Goal: Transaction & Acquisition: Obtain resource

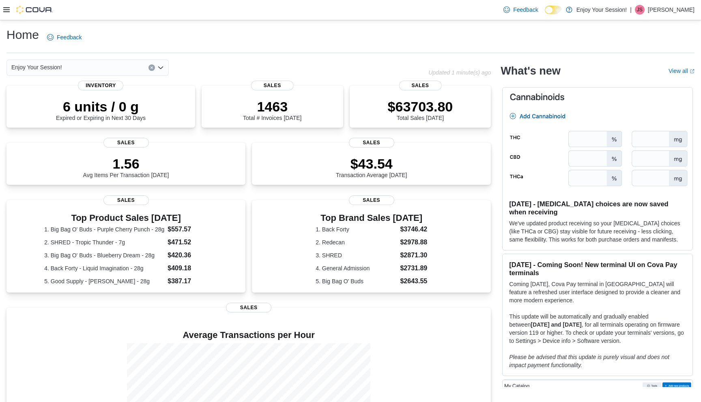
click at [103, 71] on div "Enjoy Your Session!" at bounding box center [87, 68] width 162 height 16
click at [110, 43] on div "Home Feedback" at bounding box center [350, 37] width 688 height 21
click at [7, 12] on icon at bounding box center [6, 9] width 6 height 6
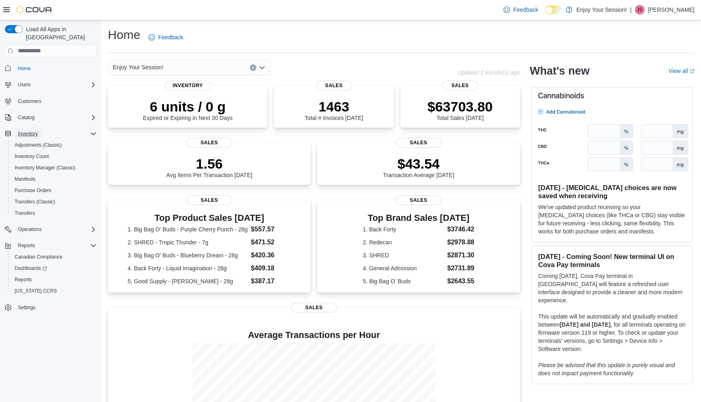
click at [35, 131] on span "Inventory" at bounding box center [28, 134] width 20 height 6
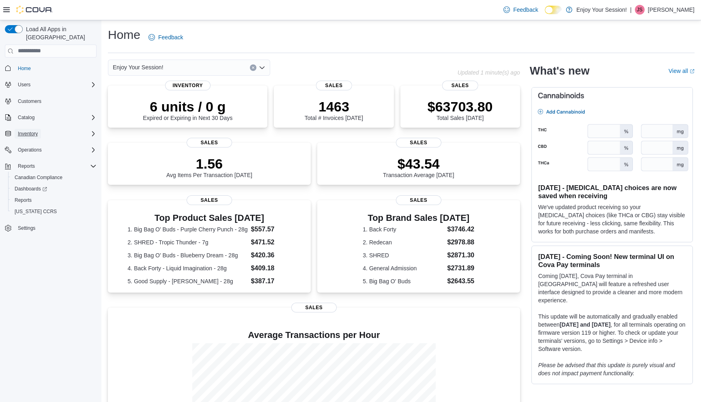
click at [35, 131] on span "Inventory" at bounding box center [28, 134] width 20 height 6
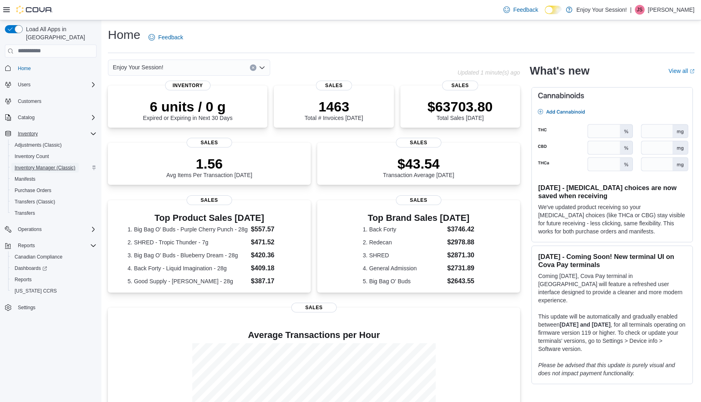
click at [37, 165] on span "Inventory Manager (Classic)" at bounding box center [45, 168] width 61 height 6
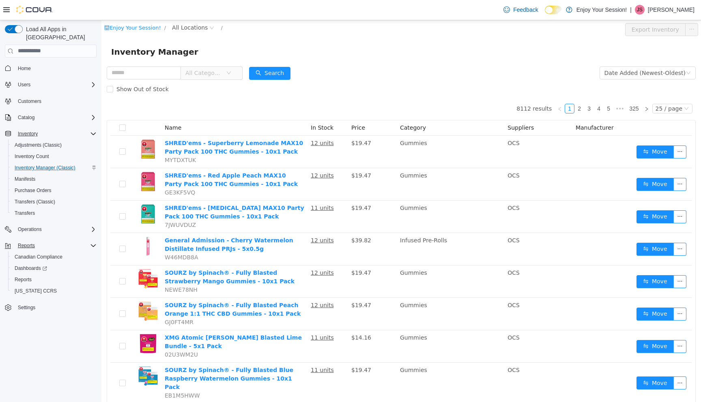
click at [73, 241] on div "Reports" at bounding box center [56, 246] width 82 height 10
click at [24, 277] on span "Reports" at bounding box center [23, 280] width 17 height 6
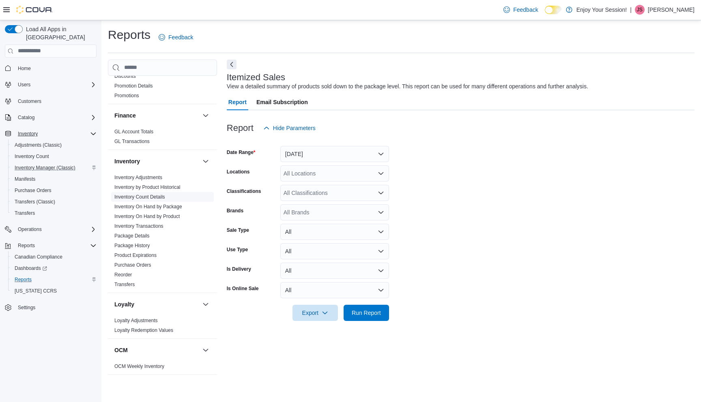
scroll to position [158, 0]
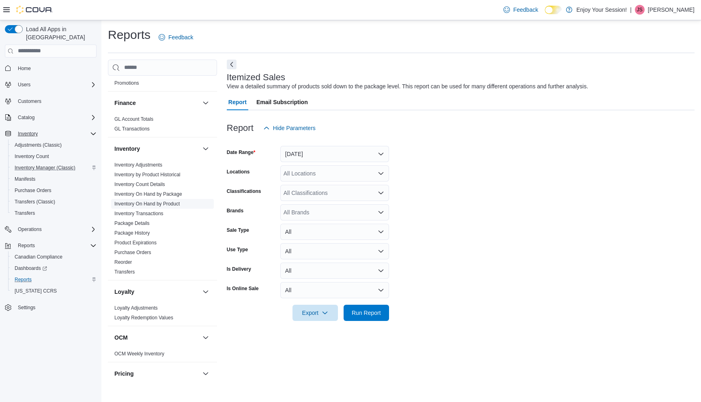
click at [158, 204] on link "Inventory On Hand by Product" at bounding box center [146, 204] width 65 height 6
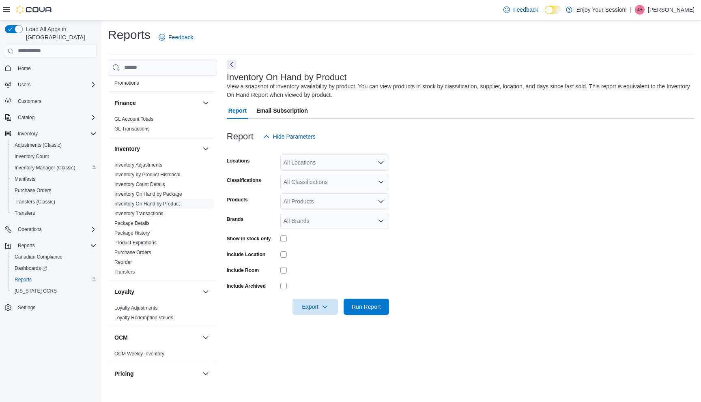
click at [350, 160] on div "All Locations" at bounding box center [334, 163] width 109 height 16
type input "***"
click at [339, 178] on div "Keswick" at bounding box center [334, 176] width 99 height 8
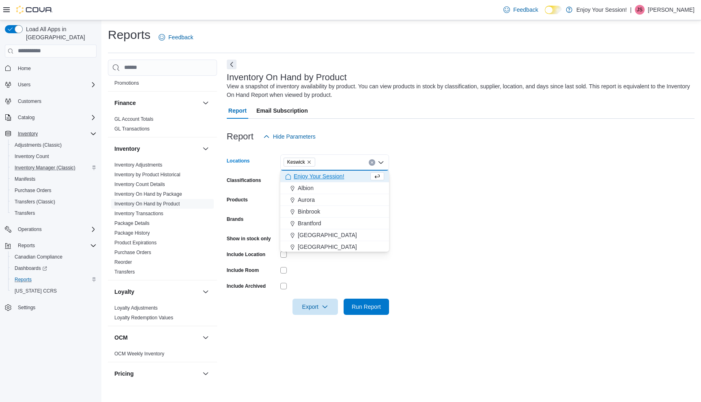
click at [455, 187] on form "Locations [GEOGRAPHIC_DATA] Combo box. Selected. [GEOGRAPHIC_DATA]. Press Backs…" at bounding box center [461, 230] width 468 height 170
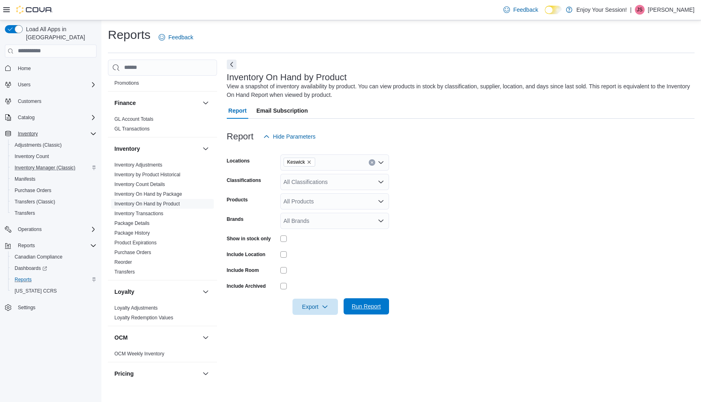
click at [361, 306] on span "Run Report" at bounding box center [366, 307] width 29 height 8
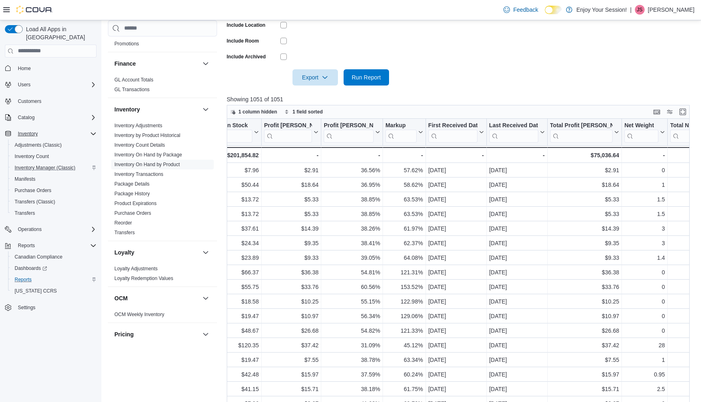
scroll to position [0, 853]
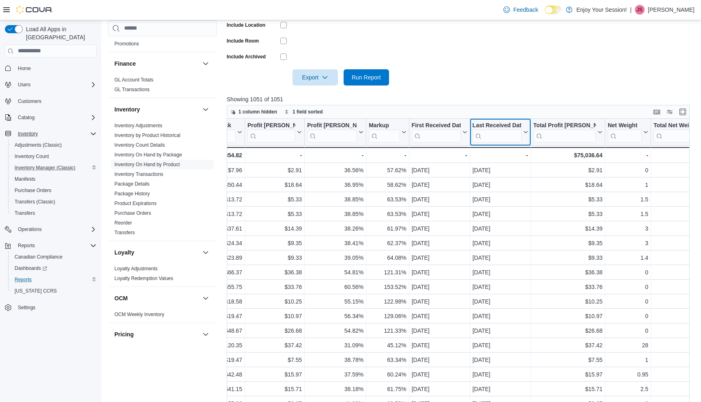
click at [523, 134] on icon at bounding box center [524, 132] width 6 height 5
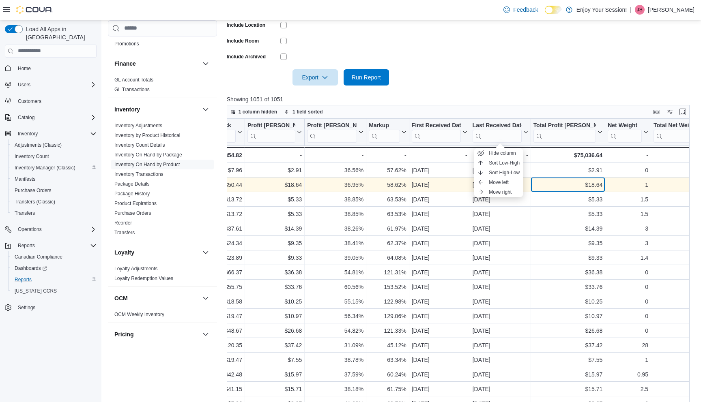
click at [538, 191] on div "$18.64 - Total Profit [PERSON_NAME] ($), column 19, row 2" at bounding box center [567, 185] width 75 height 15
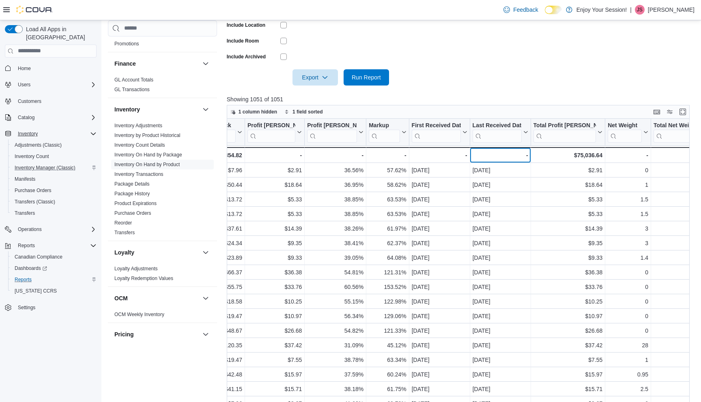
click at [524, 155] on div "-" at bounding box center [500, 155] width 56 height 10
click at [499, 133] on input "search" at bounding box center [496, 135] width 49 height 13
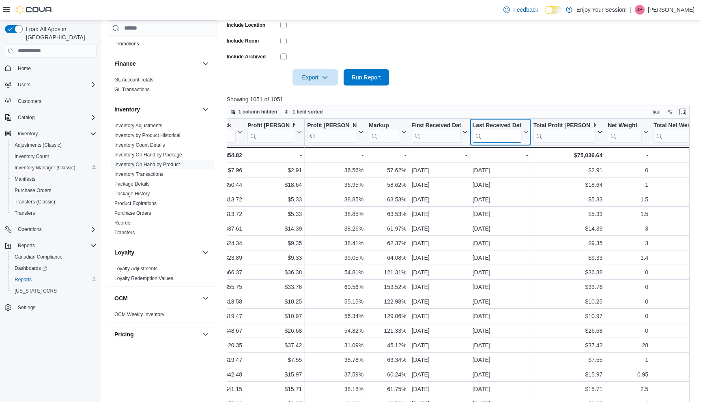
click at [499, 133] on input "search" at bounding box center [496, 135] width 49 height 13
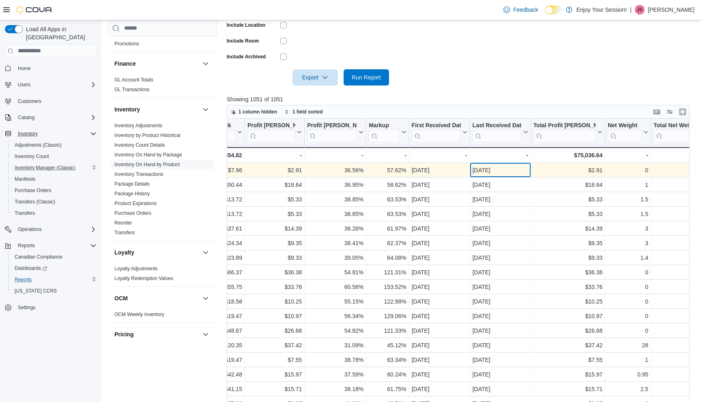
click at [511, 168] on div "[DATE]" at bounding box center [500, 170] width 56 height 10
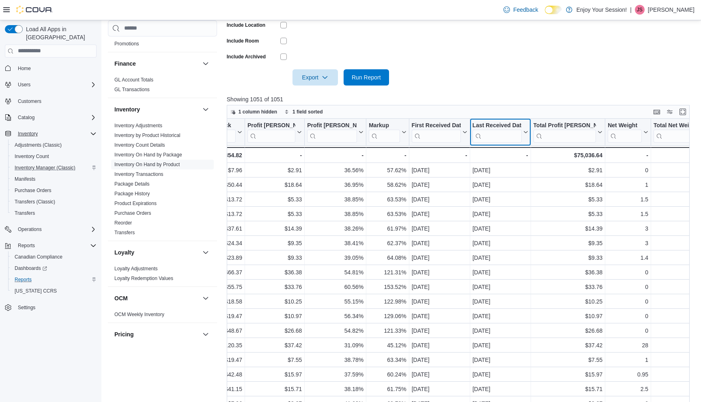
click at [506, 122] on div "Last Received Date" at bounding box center [496, 126] width 49 height 8
click at [507, 170] on span "Sort High-Low" at bounding box center [504, 173] width 31 height 6
click at [511, 127] on div "Last Received Date" at bounding box center [500, 126] width 41 height 8
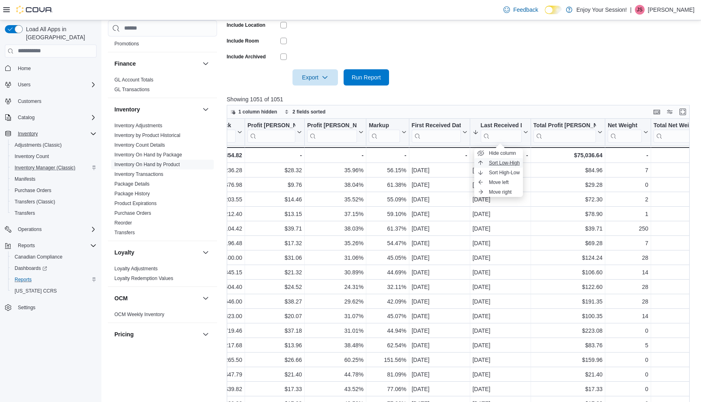
click at [509, 161] on span "Sort Low-High" at bounding box center [504, 163] width 31 height 6
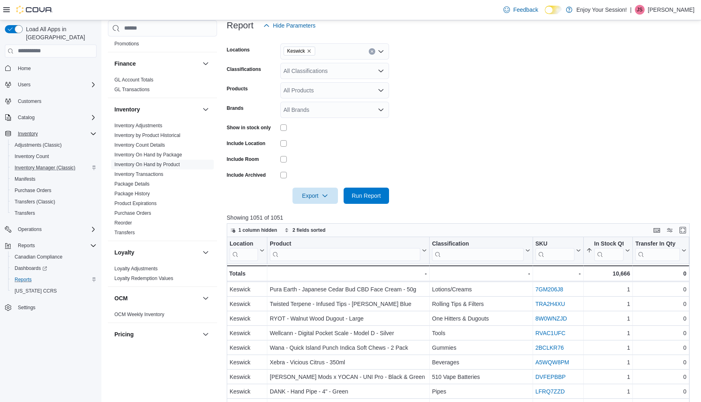
scroll to position [110, 0]
click at [332, 92] on div "All Products" at bounding box center [334, 92] width 109 height 16
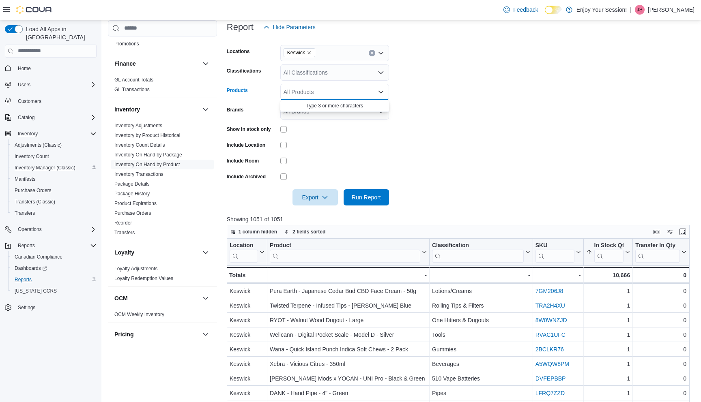
click at [393, 89] on form "Locations Keswick Classifications All Classifications Products All Products Com…" at bounding box center [461, 120] width 468 height 170
click at [390, 89] on form "Locations Keswick Classifications All Classifications Products All Products Bra…" at bounding box center [461, 120] width 468 height 170
click at [383, 92] on icon "Open list of options" at bounding box center [381, 92] width 6 height 6
click at [383, 71] on icon "Open list of options" at bounding box center [380, 72] width 5 height 2
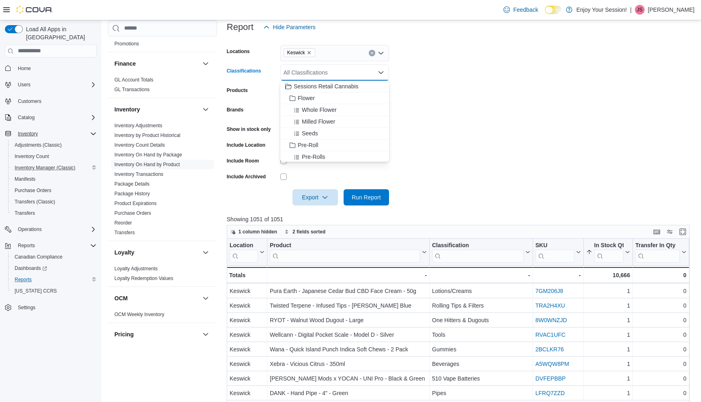
click at [383, 71] on icon "Close list of options" at bounding box center [380, 72] width 5 height 2
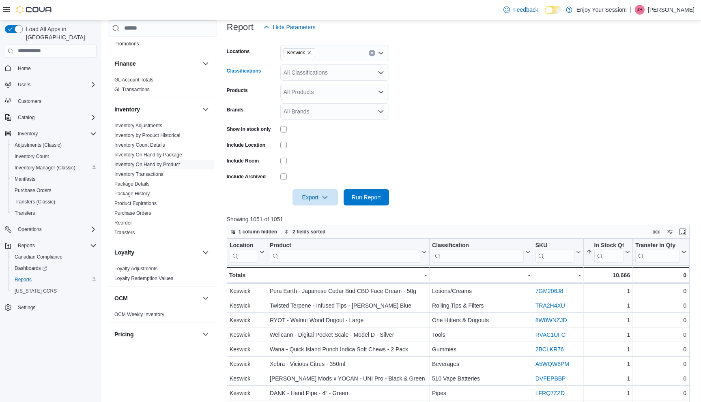
click at [383, 71] on icon "Open list of options" at bounding box center [380, 72] width 5 height 2
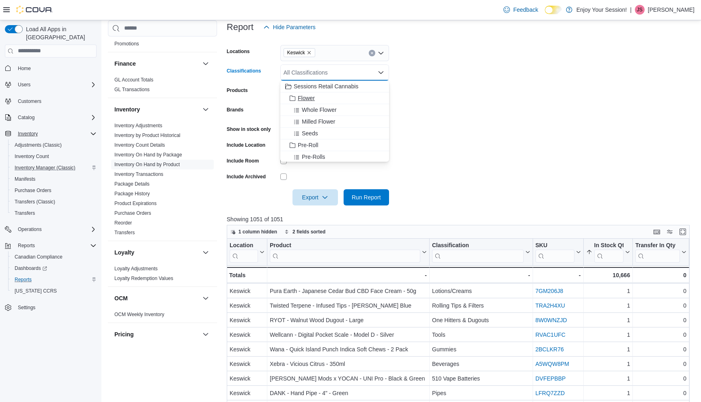
click at [309, 101] on span "Flower" at bounding box center [306, 98] width 17 height 8
click at [314, 135] on span "Pre-Roll" at bounding box center [308, 133] width 21 height 8
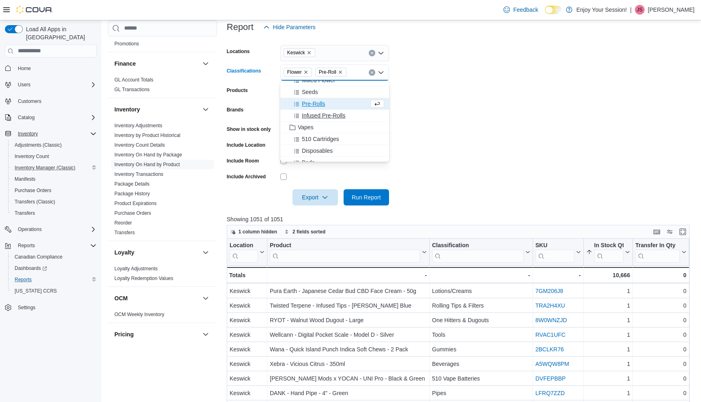
scroll to position [30, 0]
click at [307, 129] on span "Vapes" at bounding box center [306, 126] width 16 height 8
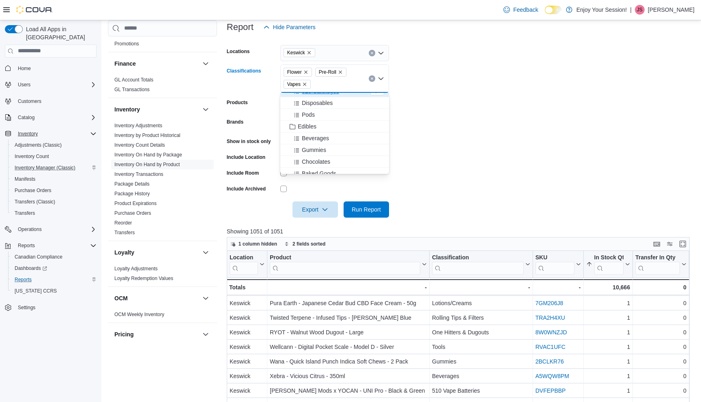
scroll to position [79, 0]
click at [307, 127] on span "Edibles" at bounding box center [307, 125] width 19 height 8
click at [311, 102] on span "Concentrates" at bounding box center [315, 101] width 34 height 8
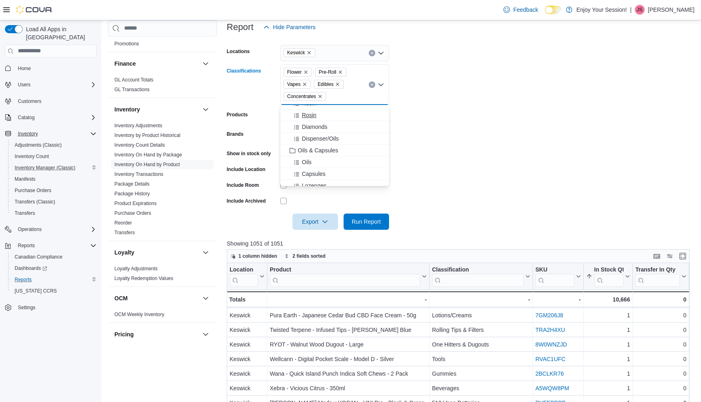
scroll to position [202, 0]
click at [311, 145] on span "Oils & Capsules" at bounding box center [318, 144] width 41 height 8
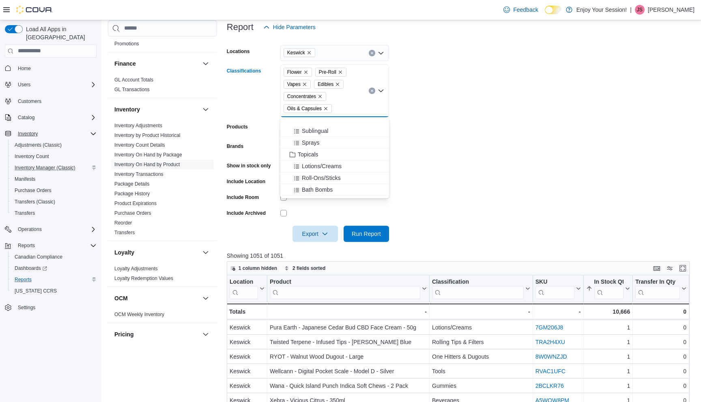
scroll to position [294, 0]
click at [315, 121] on span "Topicals" at bounding box center [308, 122] width 21 height 8
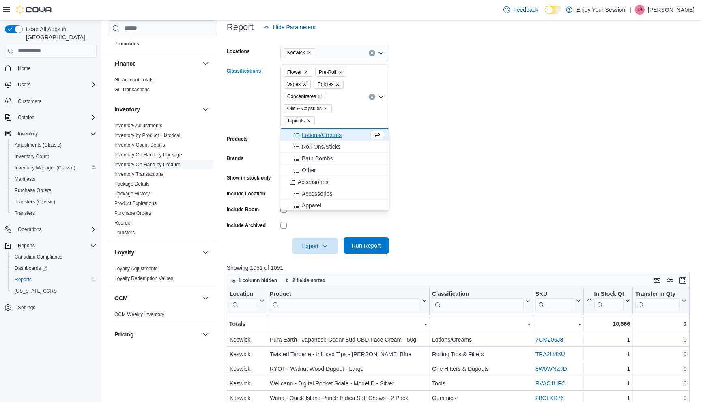
click at [368, 243] on span "Run Report" at bounding box center [366, 246] width 29 height 8
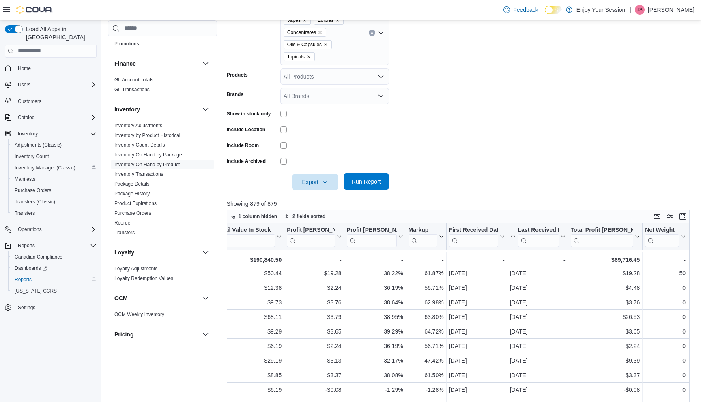
scroll to position [16, 819]
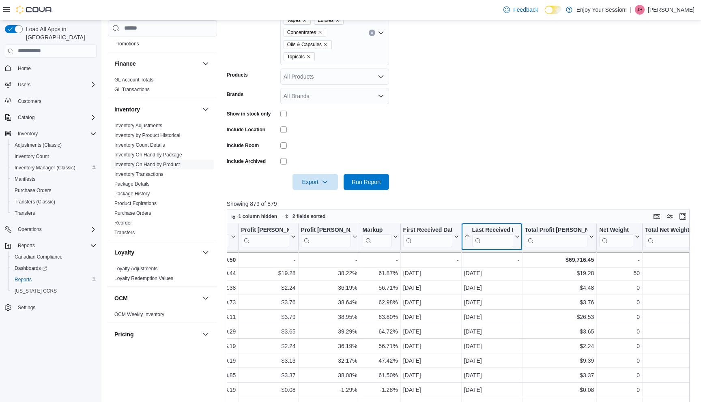
click at [515, 238] on icon at bounding box center [516, 236] width 6 height 5
click at [505, 268] on span "Sort Low-High" at bounding box center [495, 267] width 31 height 6
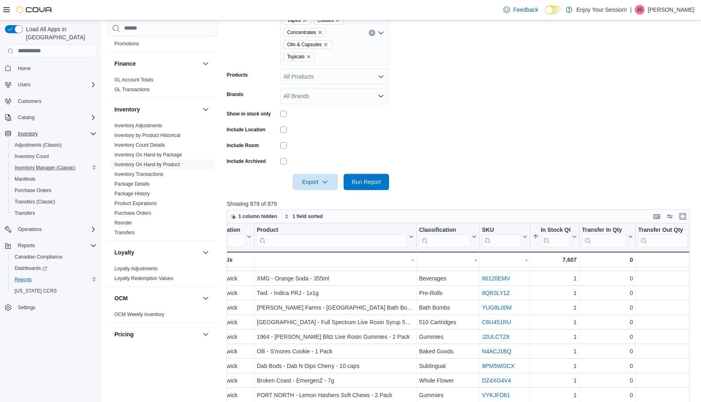
scroll to position [0, 13]
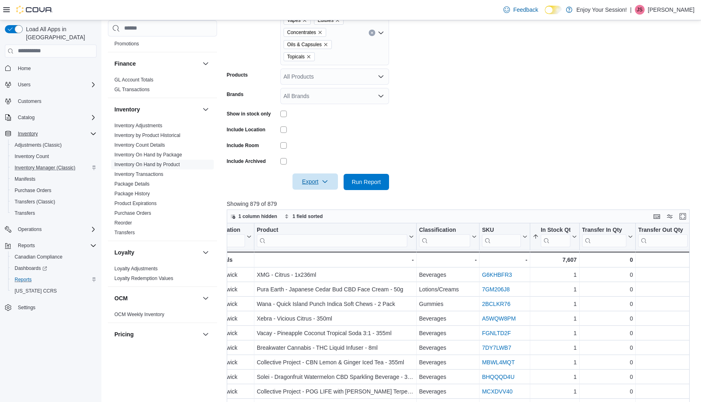
click at [326, 182] on icon "button" at bounding box center [325, 181] width 6 height 6
click at [324, 201] on span "Export to Excel" at bounding box center [315, 198] width 37 height 6
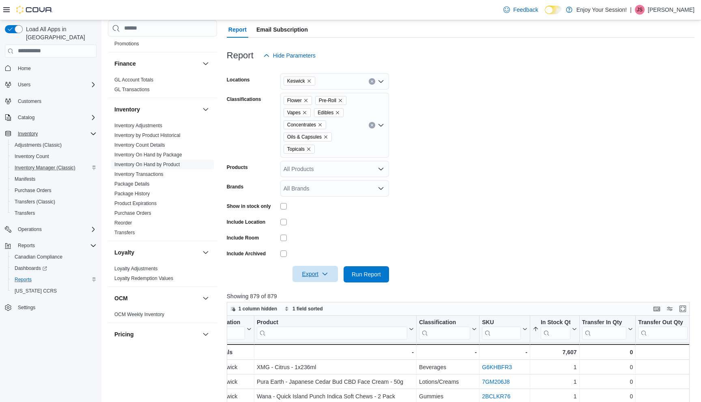
scroll to position [80, 0]
